Goal: Task Accomplishment & Management: Complete application form

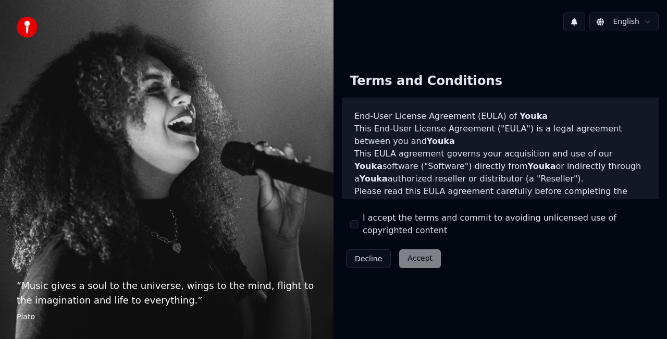
click at [409, 260] on div "Decline Accept" at bounding box center [393, 258] width 103 height 27
click at [356, 227] on button "I accept the terms and commit to avoiding unlicensed use of copyrighted content" at bounding box center [354, 224] width 8 height 8
click at [418, 261] on button "Accept" at bounding box center [420, 258] width 42 height 19
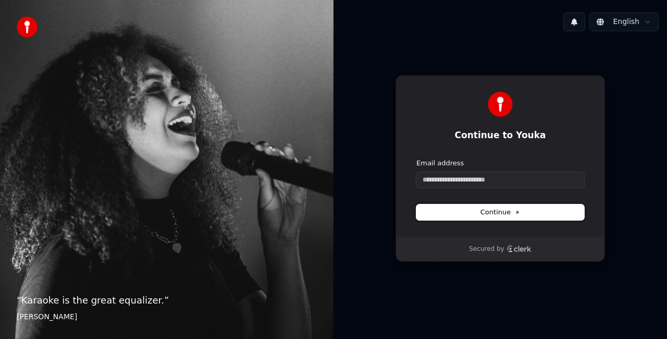
click at [484, 212] on span "Continue" at bounding box center [500, 211] width 40 height 9
